Goal: Transaction & Acquisition: Purchase product/service

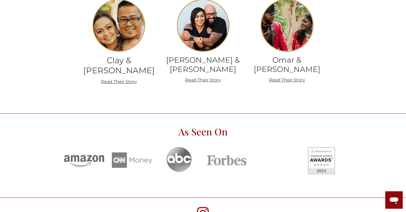
scroll to position [1779, 0]
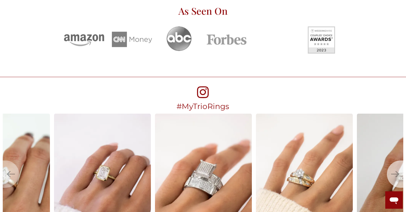
click at [397, 170] on icon "Next" at bounding box center [395, 174] width 8 height 8
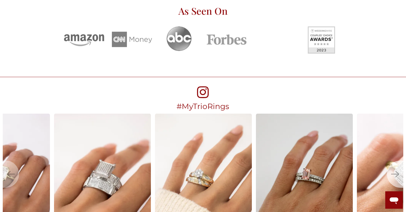
click at [397, 170] on icon "Next" at bounding box center [395, 174] width 8 height 8
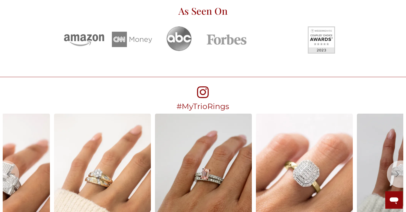
click at [397, 170] on icon "Next" at bounding box center [395, 174] width 8 height 8
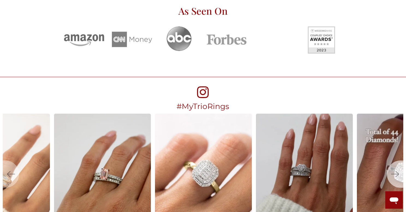
click at [398, 170] on icon "Next" at bounding box center [395, 174] width 8 height 8
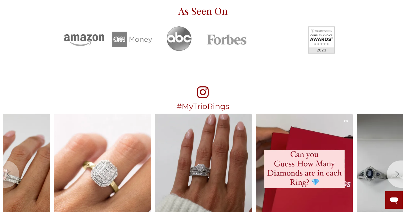
click at [397, 170] on icon "Next" at bounding box center [395, 174] width 8 height 8
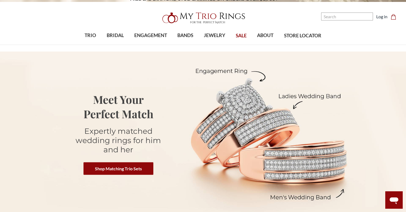
scroll to position [0, 0]
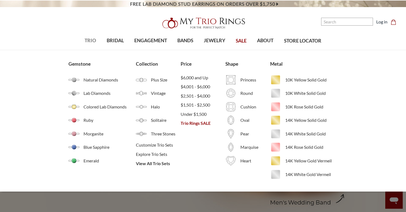
click at [89, 40] on span "TRIO" at bounding box center [90, 40] width 11 height 7
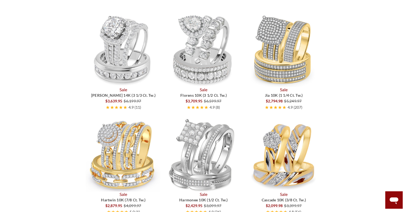
click at [131, 145] on img at bounding box center [123, 154] width 75 height 75
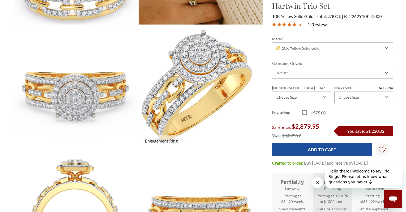
scroll to position [102, 0]
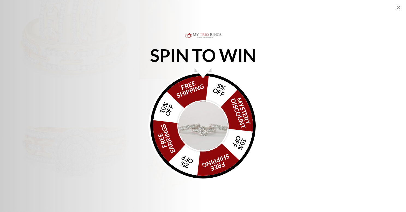
click at [202, 74] on div "Alia popup" at bounding box center [203, 73] width 17 height 10
click at [203, 73] on div "Alia popup" at bounding box center [203, 73] width 17 height 10
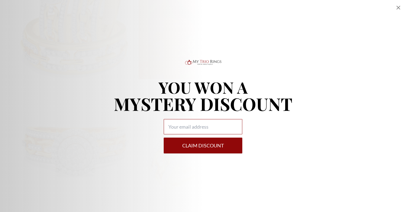
click at [196, 129] on input "Alia popup" at bounding box center [203, 126] width 79 height 15
type input "hurlis1999@yahoo.com"
click at [203, 146] on button "Claim DISCOUNT" at bounding box center [203, 146] width 79 height 16
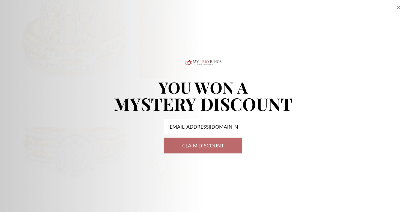
select select "US"
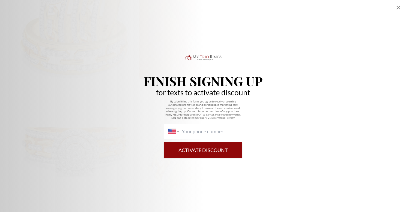
click at [199, 130] on input "International Afghanistan Åland Islands Albania Algeria American Samoa Andorra …" at bounding box center [210, 132] width 56 height 6
type input "1 (469) 924-5734"
click at [210, 148] on button "Activate Discount" at bounding box center [203, 150] width 79 height 16
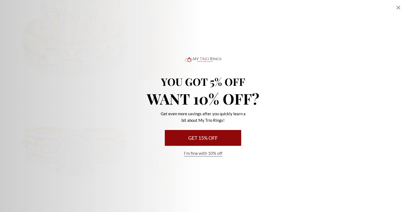
click at [210, 139] on button "Get 15% Off" at bounding box center [203, 138] width 76 height 16
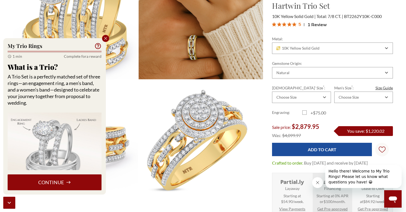
click at [106, 36] on icon "Close popup" at bounding box center [105, 38] width 5 height 5
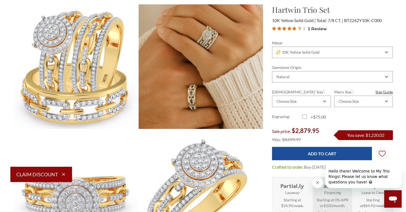
scroll to position [53, 0]
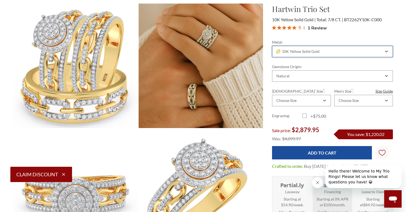
click at [386, 50] on icon "Combobox" at bounding box center [386, 51] width 3 height 3
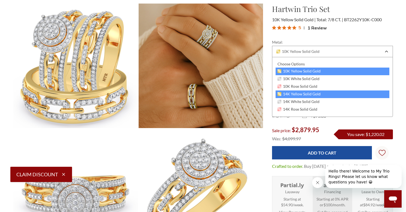
click at [318, 95] on span "14K Yellow Solid Gold" at bounding box center [299, 94] width 43 height 4
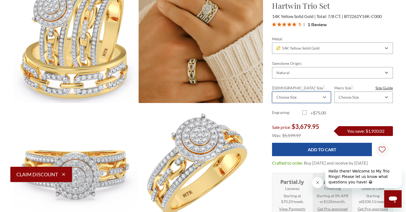
click at [324, 100] on div "Choose Size" at bounding box center [301, 97] width 59 height 11
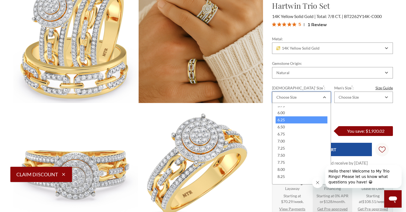
scroll to position [102, 0]
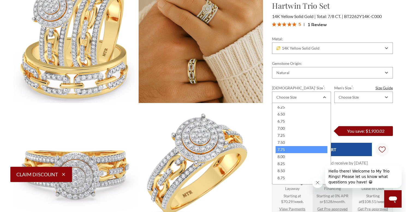
click at [284, 150] on div "7.75" at bounding box center [302, 149] width 52 height 7
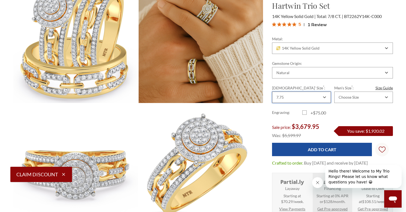
scroll to position [0, 0]
click at [386, 97] on icon "Combobox" at bounding box center [386, 97] width 3 height 3
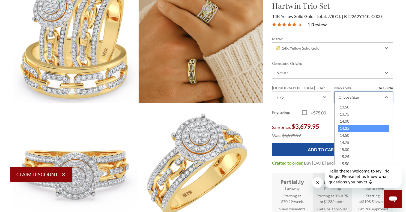
scroll to position [223, 0]
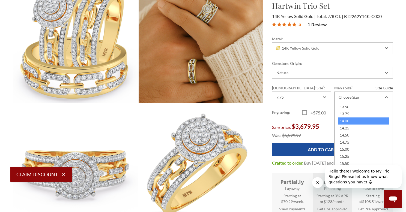
click at [350, 121] on div "14.00" at bounding box center [364, 121] width 52 height 7
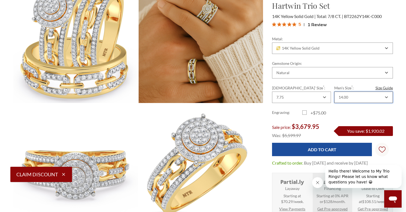
scroll to position [0, 0]
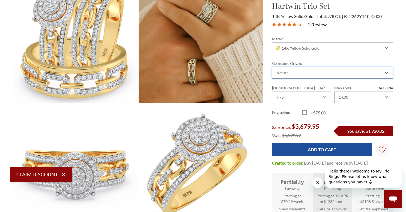
click at [387, 74] on div "Natural" at bounding box center [332, 72] width 121 height 11
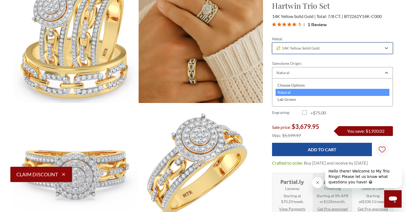
click at [387, 49] on icon "Combobox" at bounding box center [386, 48] width 3 height 3
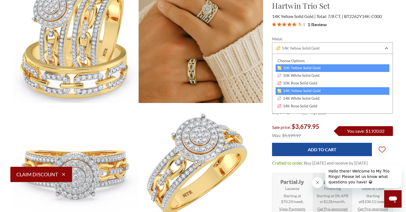
click at [310, 67] on span "10K Yellow Solid Gold" at bounding box center [299, 68] width 43 height 4
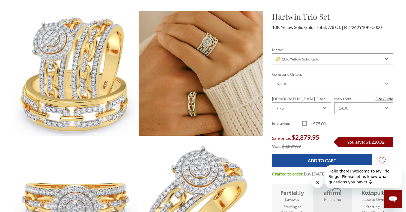
click at [318, 183] on icon "Close message from company" at bounding box center [317, 183] width 4 height 4
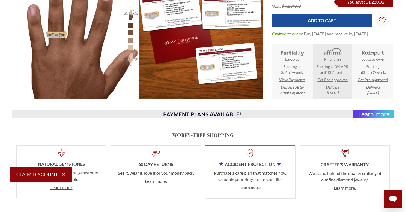
scroll to position [827, 0]
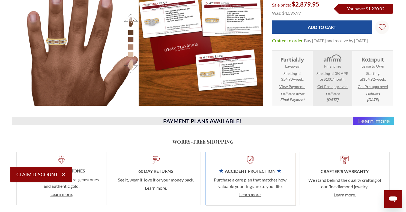
click at [332, 62] on img at bounding box center [332, 58] width 25 height 9
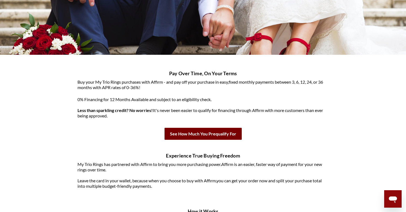
click at [202, 135] on b "See How Much You Prequalify For" at bounding box center [203, 134] width 77 height 12
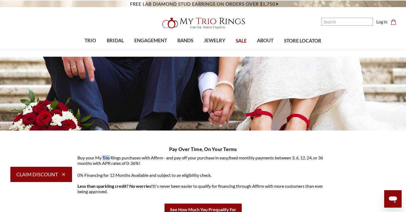
click at [380, 22] on link "Log in" at bounding box center [381, 22] width 11 height 7
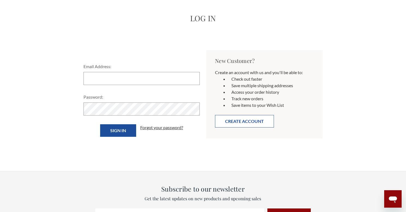
click at [239, 121] on button "Create Account" at bounding box center [244, 121] width 59 height 13
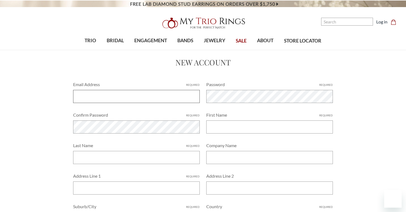
click at [109, 96] on input "Email Address Required" at bounding box center [136, 96] width 127 height 13
type input "[EMAIL_ADDRESS][DOMAIN_NAME]"
type input "Joy"
type input "Williams"
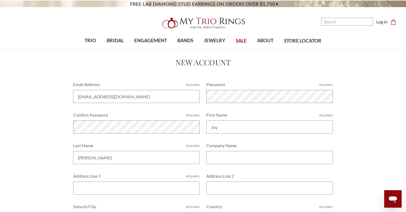
type input "2744 Bonnywood Lane"
type input "Apt. 6102"
type input "Dallas"
select select "United States"
type input "TX"
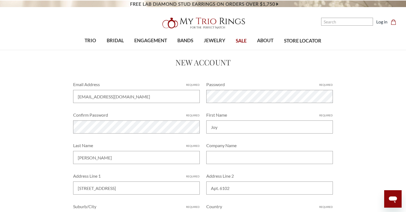
type input "75233"
type input "4699245734"
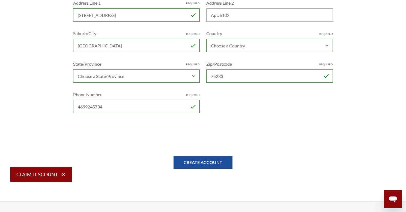
scroll to position [174, 0]
click at [193, 78] on select "Choose a State/Province Alabama Alaska American Samoa Arizona Arkansas Armed Fo…" at bounding box center [136, 75] width 127 height 13
select select "Texas"
click at [73, 69] on select "Choose a State/Province Alabama Alaska American Samoa Arizona Arkansas Armed Fo…" at bounding box center [136, 75] width 127 height 13
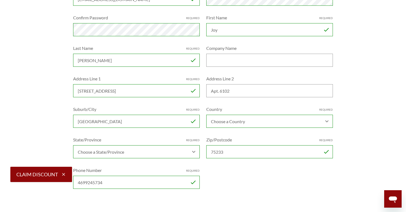
scroll to position [97, 0]
drag, startPoint x: 233, startPoint y: 93, endPoint x: 228, endPoint y: 93, distance: 4.7
click at [232, 93] on input "Apt. 6102" at bounding box center [269, 91] width 127 height 13
type input "A"
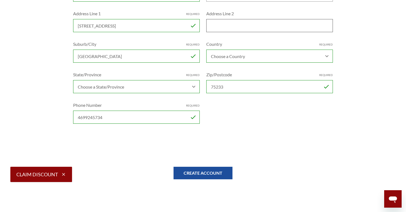
scroll to position [167, 0]
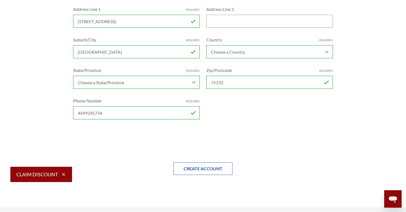
click at [208, 170] on input "Create Account" at bounding box center [203, 169] width 59 height 13
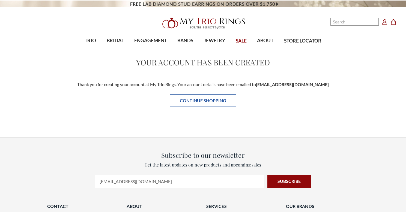
click at [199, 101] on link "Continue Shopping" at bounding box center [203, 100] width 67 height 13
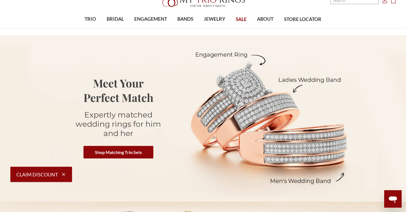
scroll to position [17, 0]
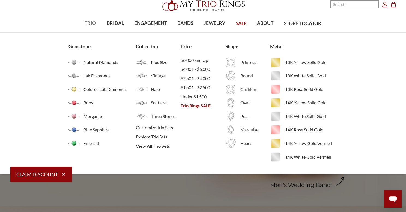
click at [93, 25] on span "TRIO" at bounding box center [90, 23] width 11 height 7
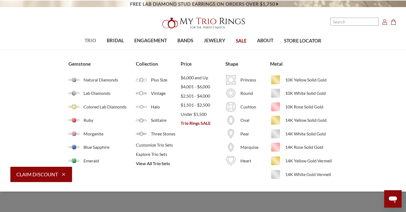
click at [91, 40] on span "TRIO" at bounding box center [90, 40] width 11 height 7
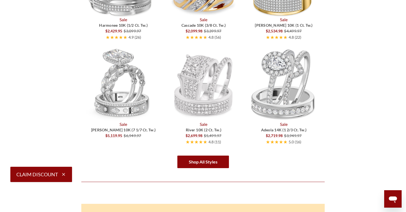
scroll to position [867, 0]
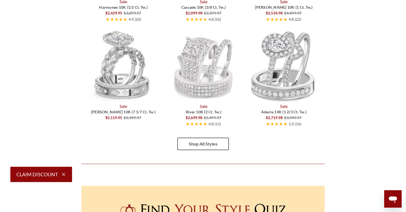
click at [204, 147] on link "Shop All Styles" at bounding box center [203, 144] width 52 height 13
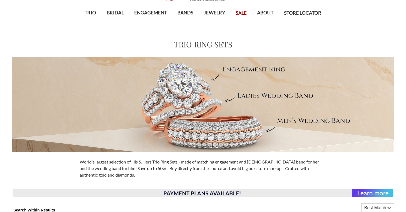
scroll to position [217, 0]
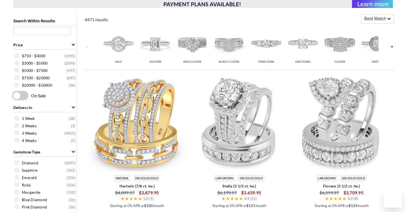
click at [149, 183] on span "Hartwin (7/8 ct. tw.)" at bounding box center [136, 186] width 97 height 6
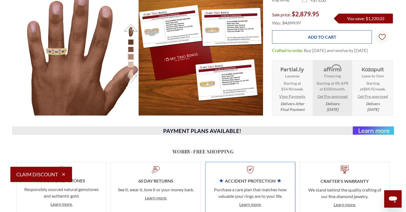
scroll to position [247, 380]
click at [323, 38] on input "Add to Cart" at bounding box center [322, 36] width 100 height 13
type input "Add to Cart"
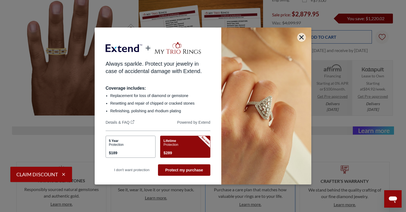
scroll to position [0, 0]
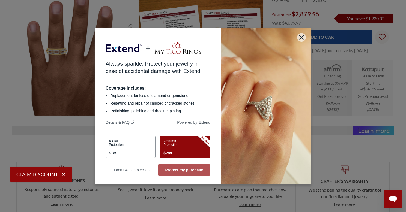
click at [186, 172] on button "Protect my purchase" at bounding box center [184, 170] width 52 height 11
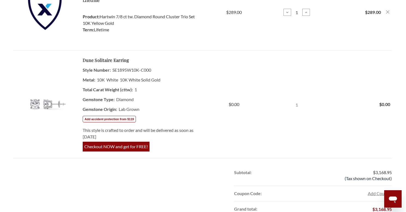
click at [105, 147] on span "Checkout NOW and get for FREE!" at bounding box center [116, 147] width 67 height 10
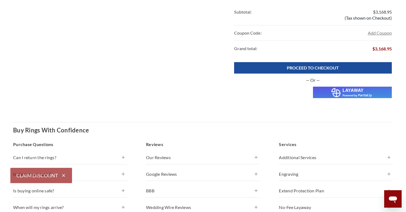
scroll to position [422, 0]
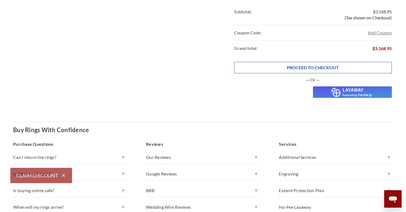
click at [302, 67] on link "PROCEED TO CHECKOUT" at bounding box center [313, 67] width 158 height 11
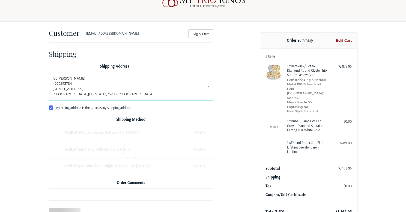
radio input "true"
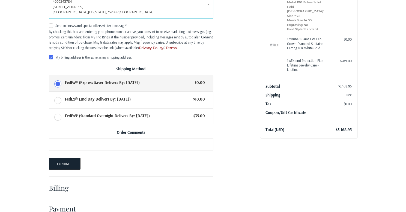
scroll to position [97, 0]
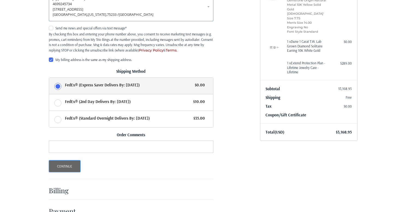
click at [58, 168] on button "Continue" at bounding box center [65, 166] width 32 height 12
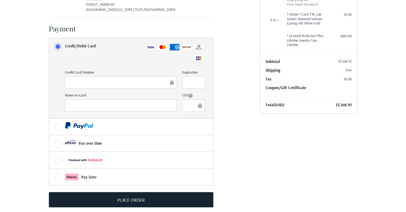
scroll to position [131, 0]
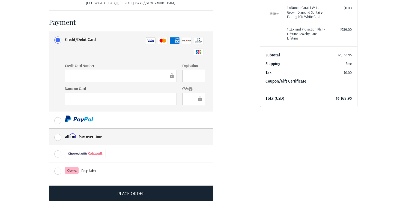
click at [58, 139] on label "Pay over time" at bounding box center [131, 137] width 164 height 16
click at [49, 129] on input "Pay over time" at bounding box center [49, 129] width 0 height 0
radio input "true"
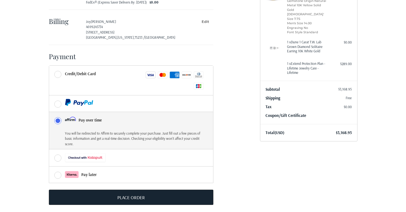
scroll to position [101, 0]
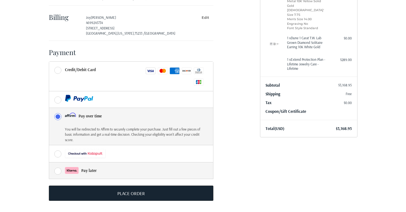
click at [58, 172] on label "Pay later" at bounding box center [131, 171] width 164 height 16
click at [49, 163] on input "Pay later" at bounding box center [49, 163] width 0 height 0
radio input "true"
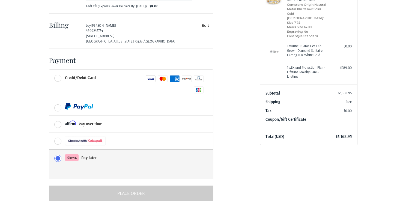
scroll to position [96, 0]
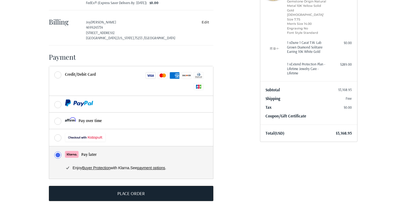
click at [159, 166] on link "payment options" at bounding box center [151, 168] width 28 height 4
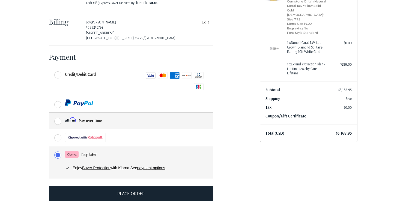
click at [57, 121] on label "Pay over time" at bounding box center [131, 121] width 164 height 16
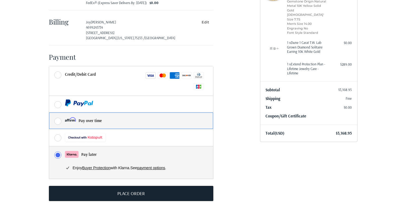
click at [49, 113] on input "Pay over time" at bounding box center [49, 113] width 0 height 0
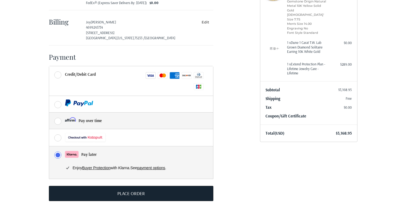
radio input "true"
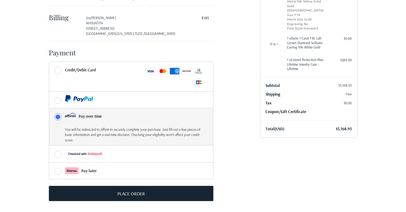
scroll to position [101, 0]
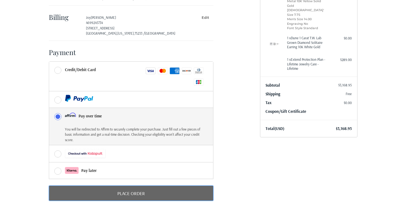
click at [140, 193] on button "Place Order" at bounding box center [131, 193] width 165 height 15
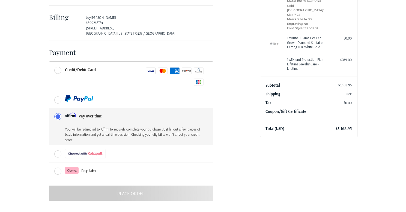
scroll to position [0, 0]
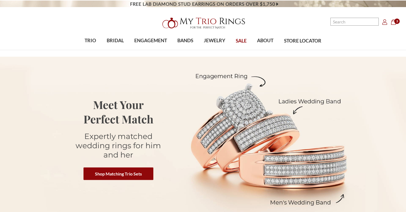
click at [394, 20] on icon "Cart Cart" at bounding box center [393, 21] width 5 height 5
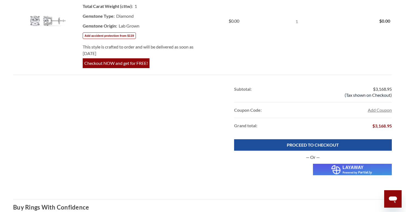
scroll to position [345, 0]
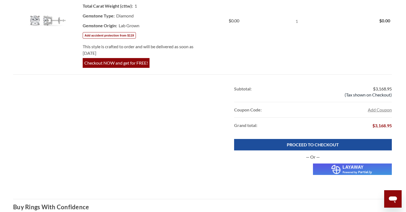
click at [351, 167] on img at bounding box center [352, 169] width 79 height 11
